Goal: Browse casually

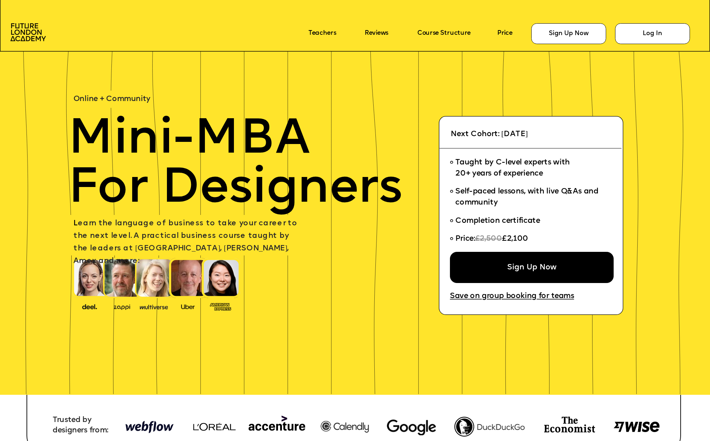
scroll to position [447, 0]
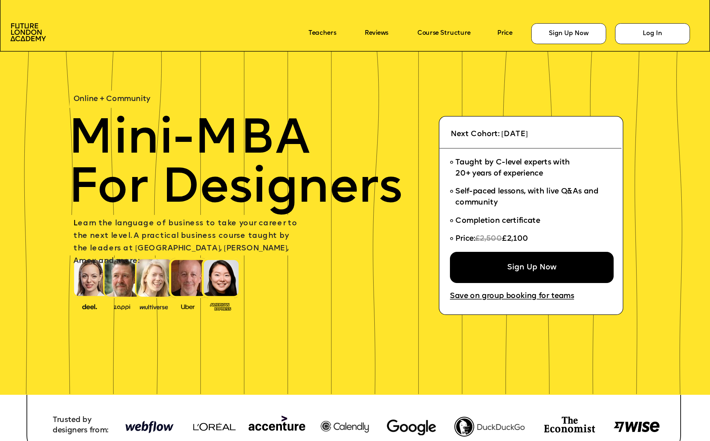
scroll to position [447, 0]
